Goal: Task Accomplishment & Management: Manage account settings

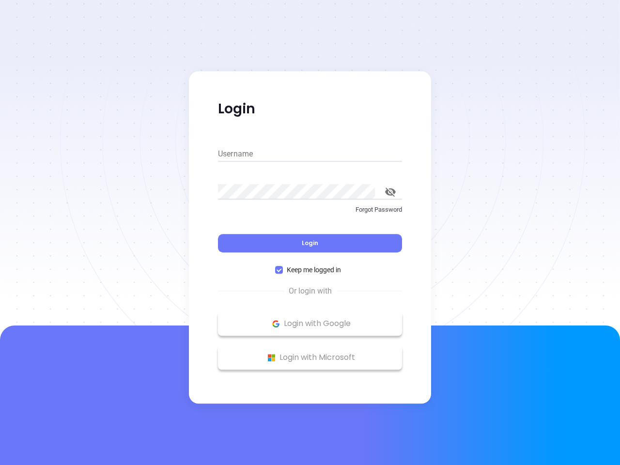
click at [310, 232] on div "Login" at bounding box center [310, 237] width 184 height 30
click at [310, 154] on input "Username" at bounding box center [310, 153] width 184 height 15
click at [390, 192] on icon "toggle password visibility" at bounding box center [390, 191] width 11 height 9
click at [310, 243] on span "Login" at bounding box center [310, 243] width 16 height 8
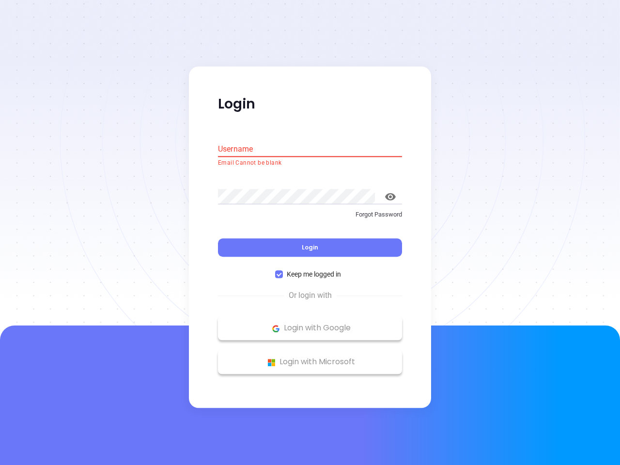
click at [310, 270] on span "Keep me logged in" at bounding box center [314, 274] width 62 height 11
click at [283, 271] on input "Keep me logged in" at bounding box center [279, 275] width 8 height 8
checkbox input "false"
click at [310, 323] on p "Login with Google" at bounding box center [310, 328] width 174 height 15
click at [310, 357] on p "Login with Microsoft" at bounding box center [310, 362] width 174 height 15
